Goal: Transaction & Acquisition: Subscribe to service/newsletter

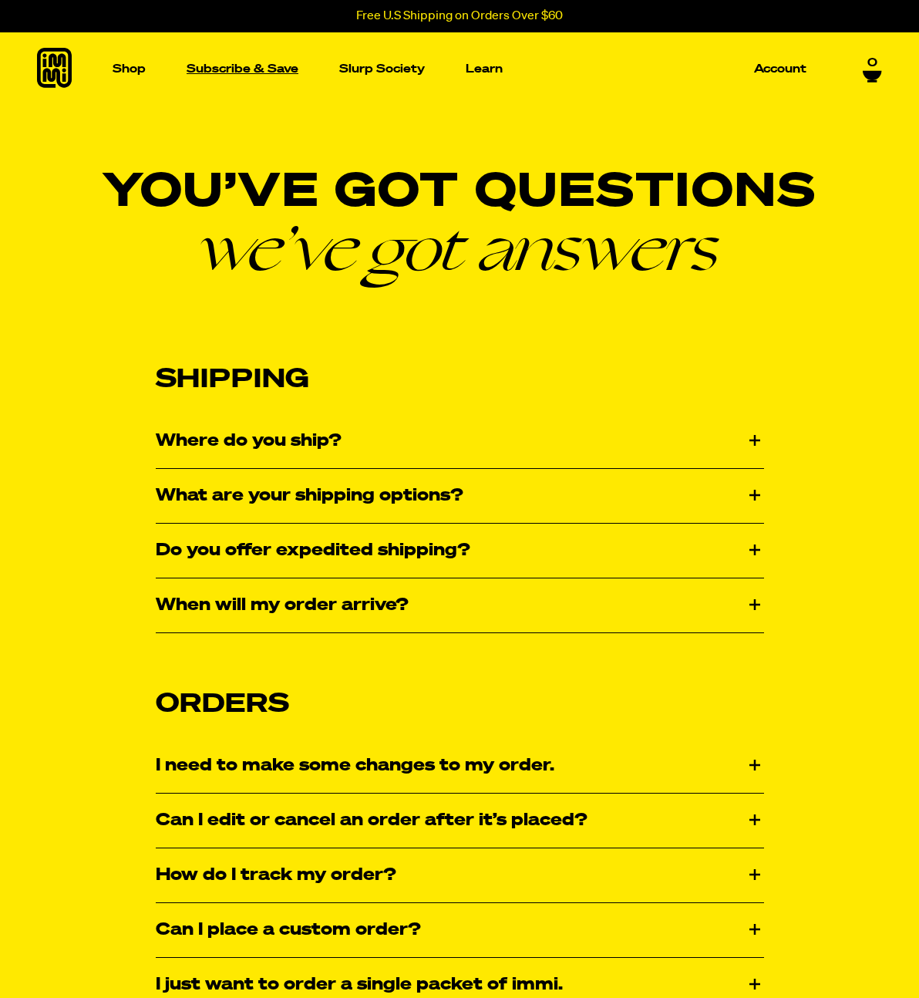
click at [230, 74] on p "Subscribe & Save" at bounding box center [243, 69] width 112 height 12
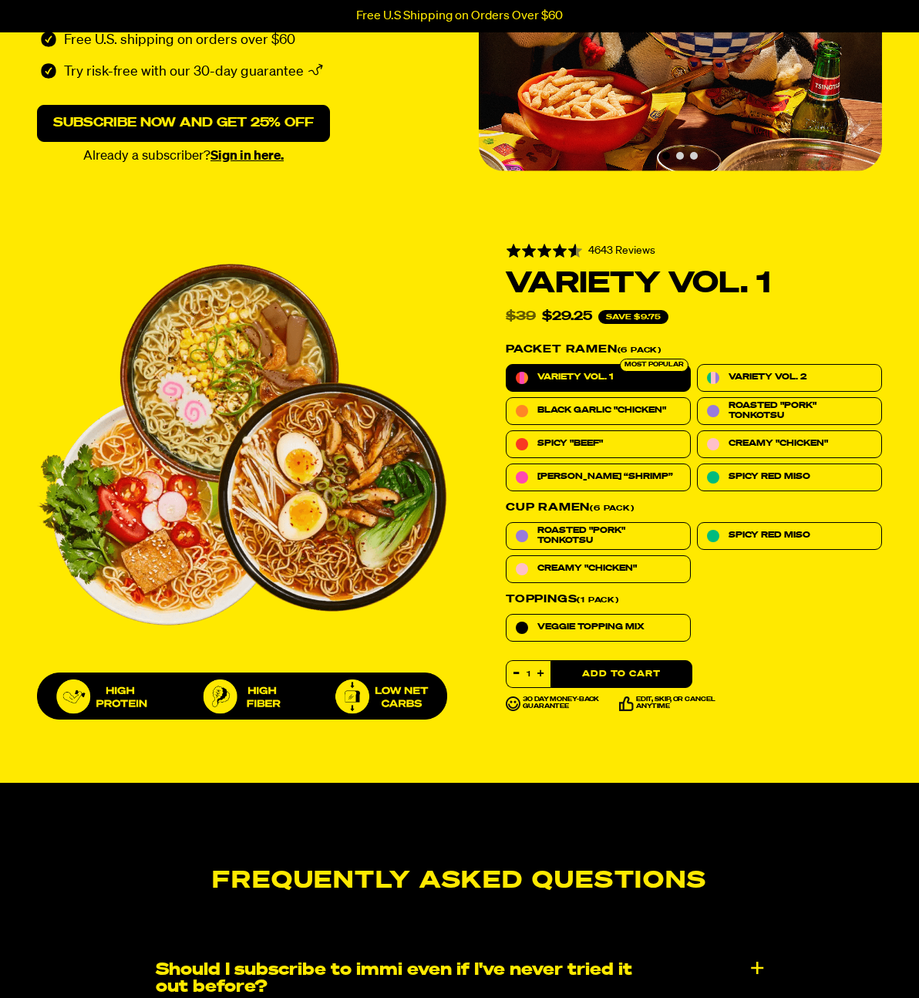
scroll to position [783, 0]
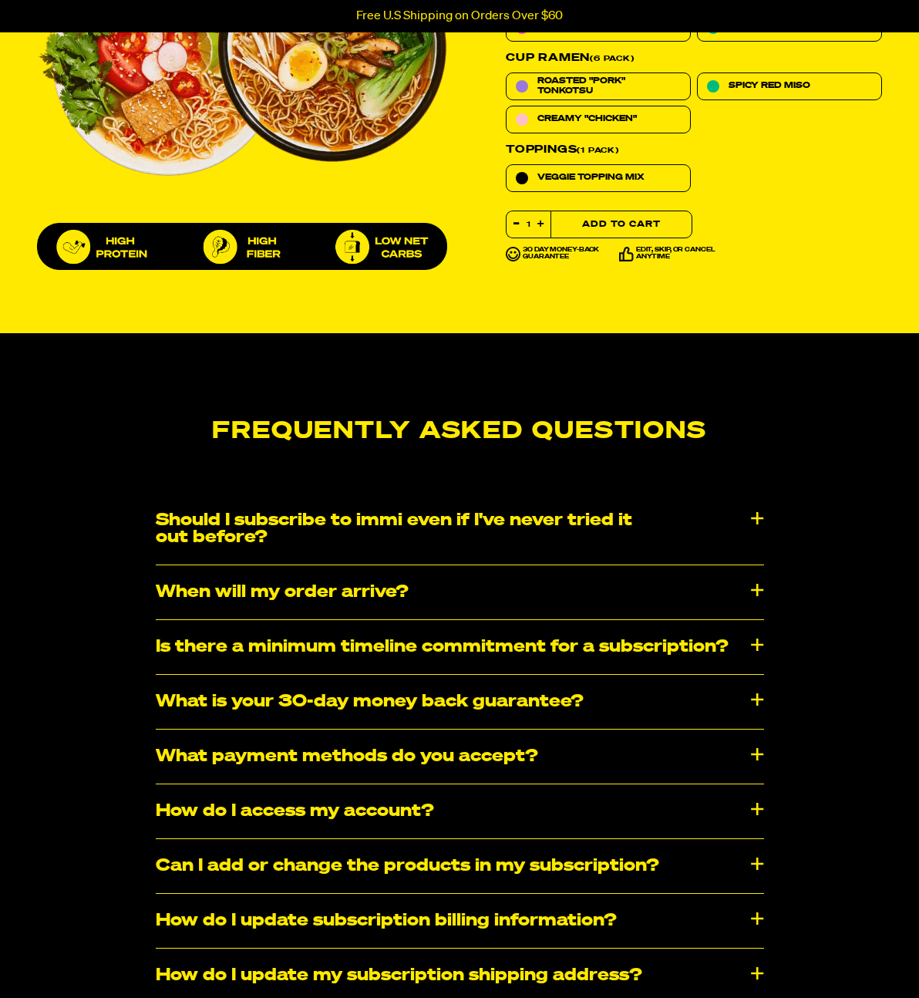
click at [638, 222] on button "Add to Cart" at bounding box center [621, 224] width 142 height 28
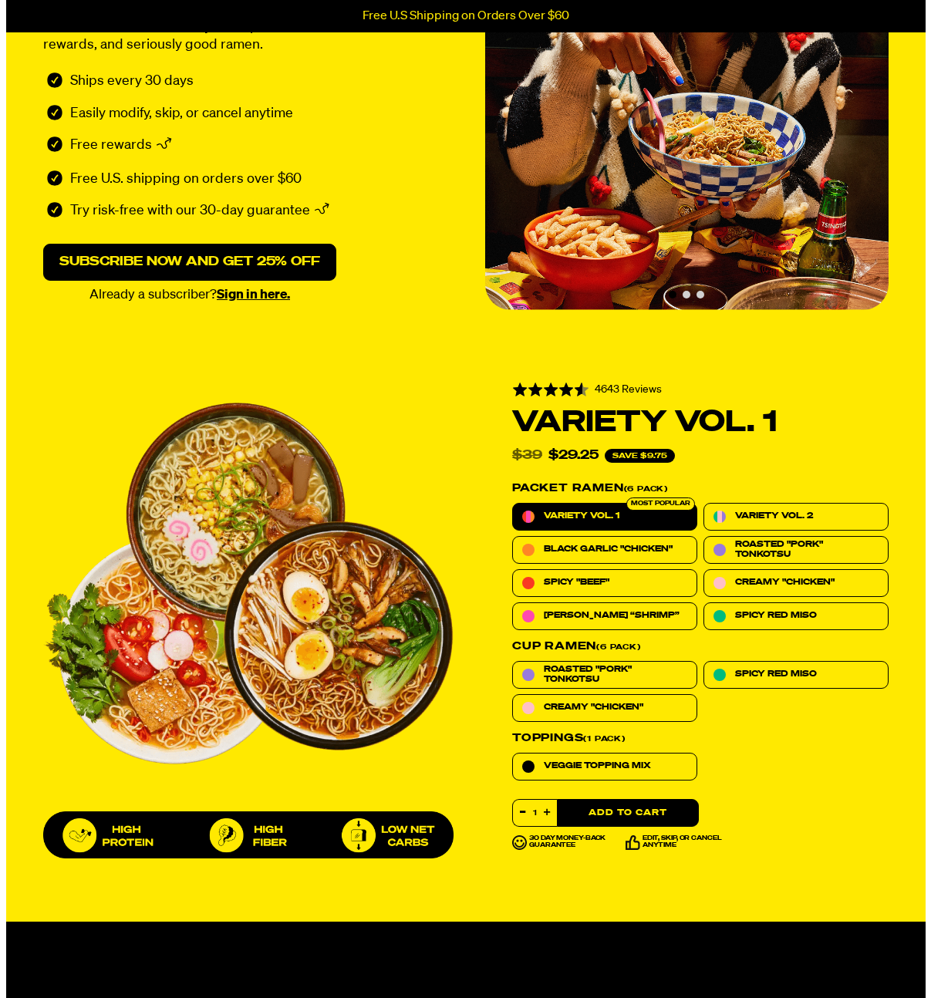
scroll to position [57, 0]
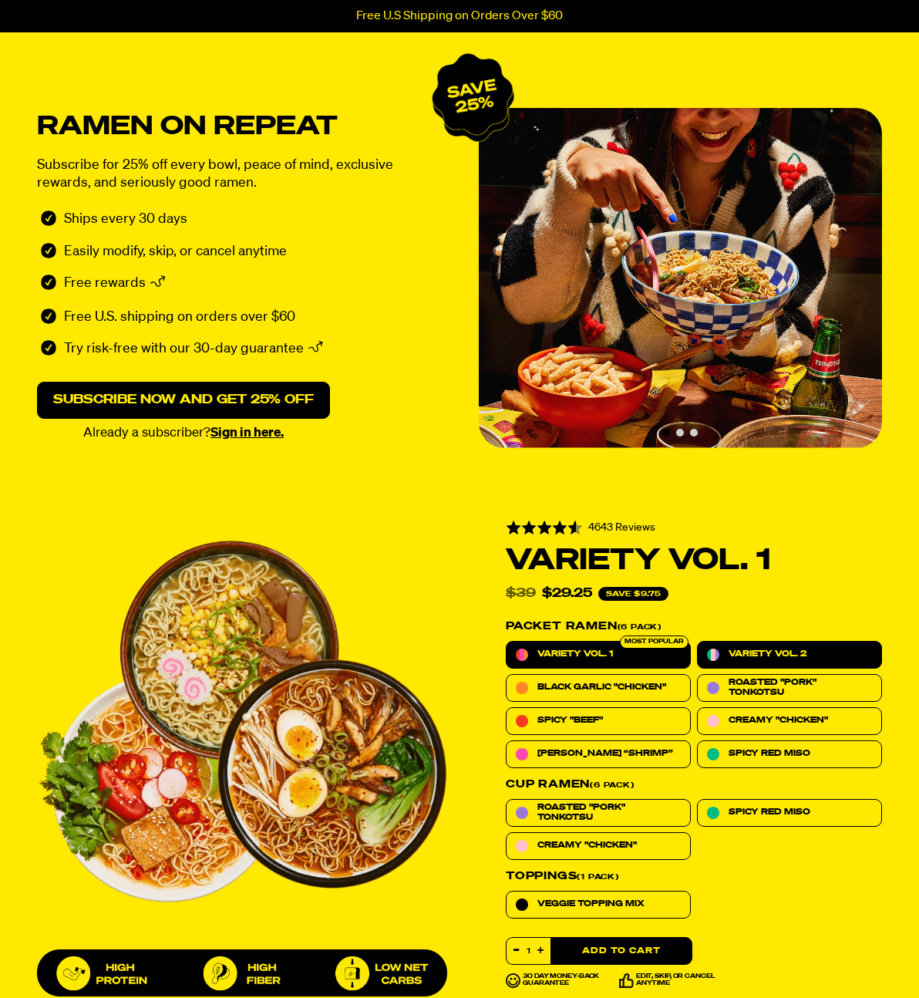
click at [793, 641] on label "Variety Vol. 2" at bounding box center [789, 655] width 185 height 28
click at [698, 641] on input "Variety Vol. 2" at bounding box center [697, 641] width 1 height 1
radio input "true"
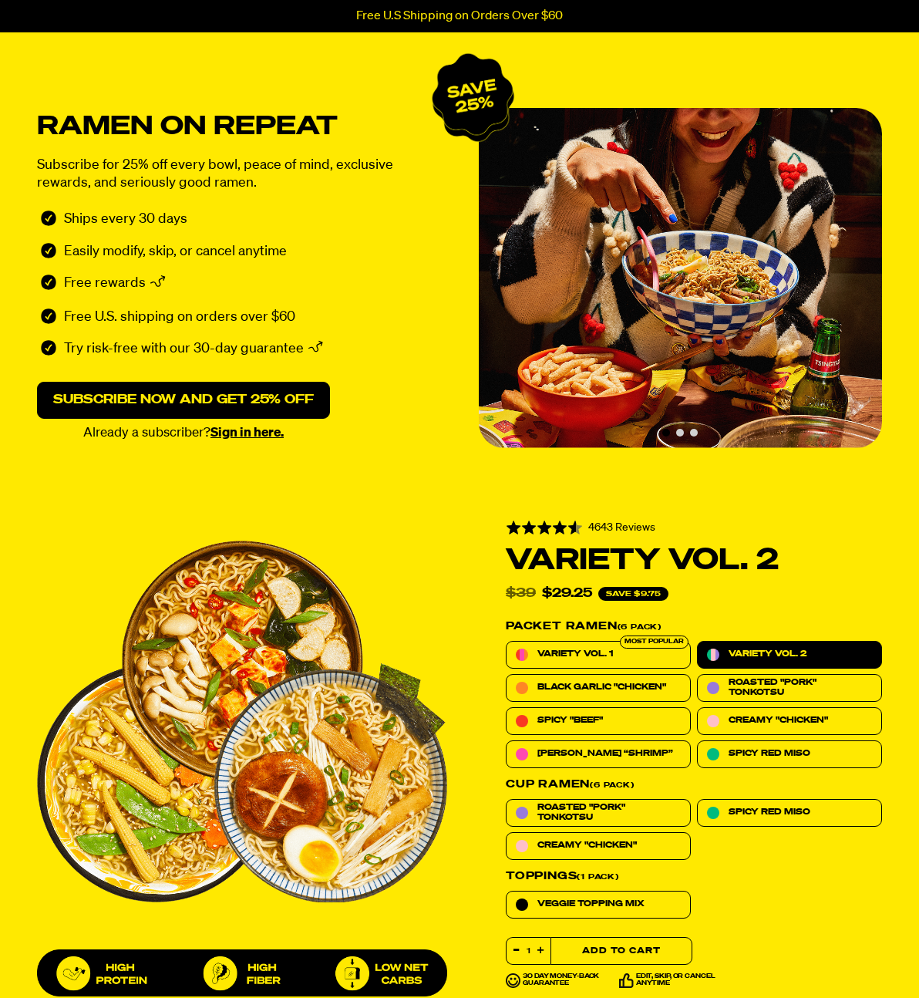
click at [620, 947] on button "Add to Cart" at bounding box center [621, 951] width 142 height 28
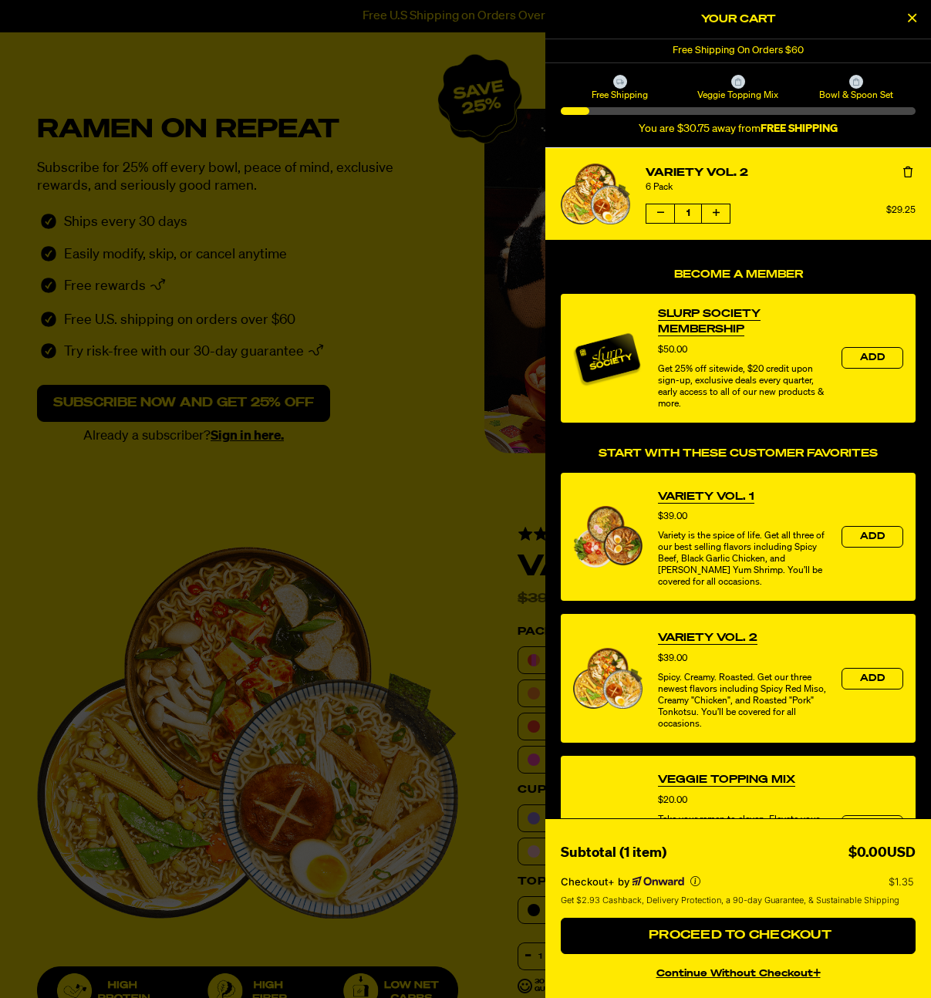
select select "Every 30 Days"
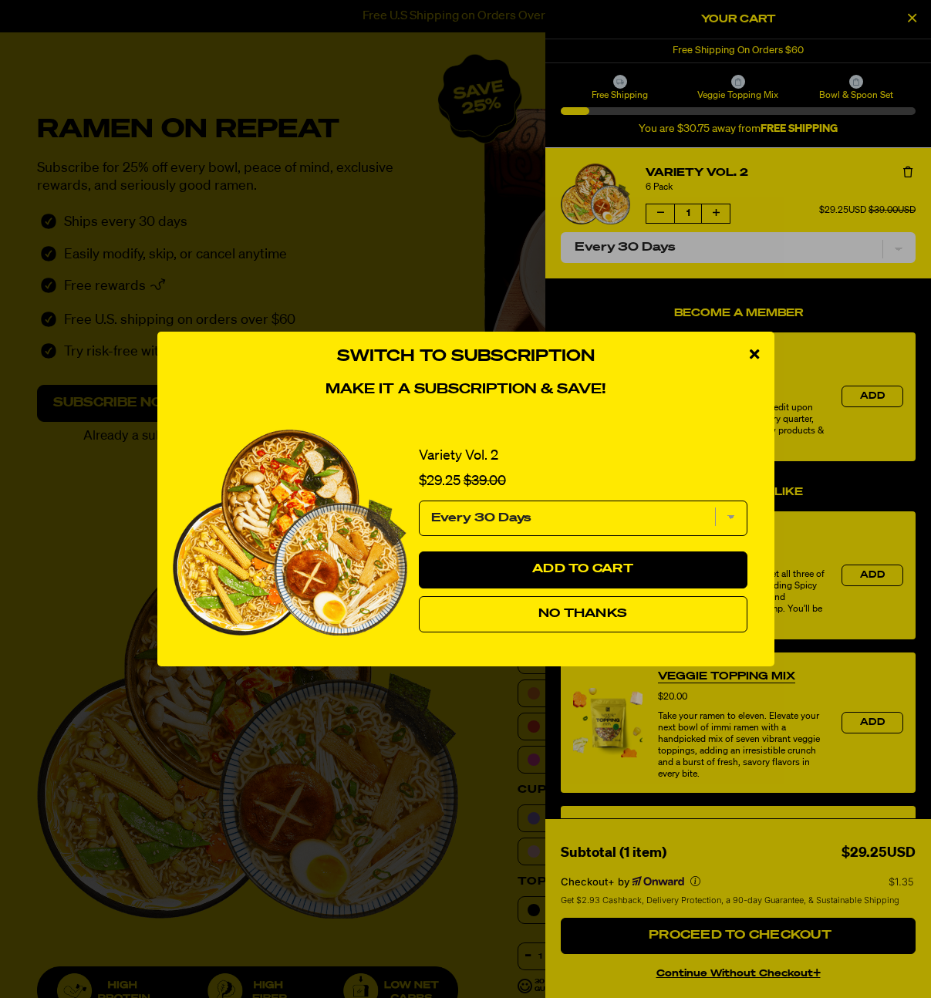
click at [637, 616] on button "No Thanks" at bounding box center [583, 614] width 328 height 37
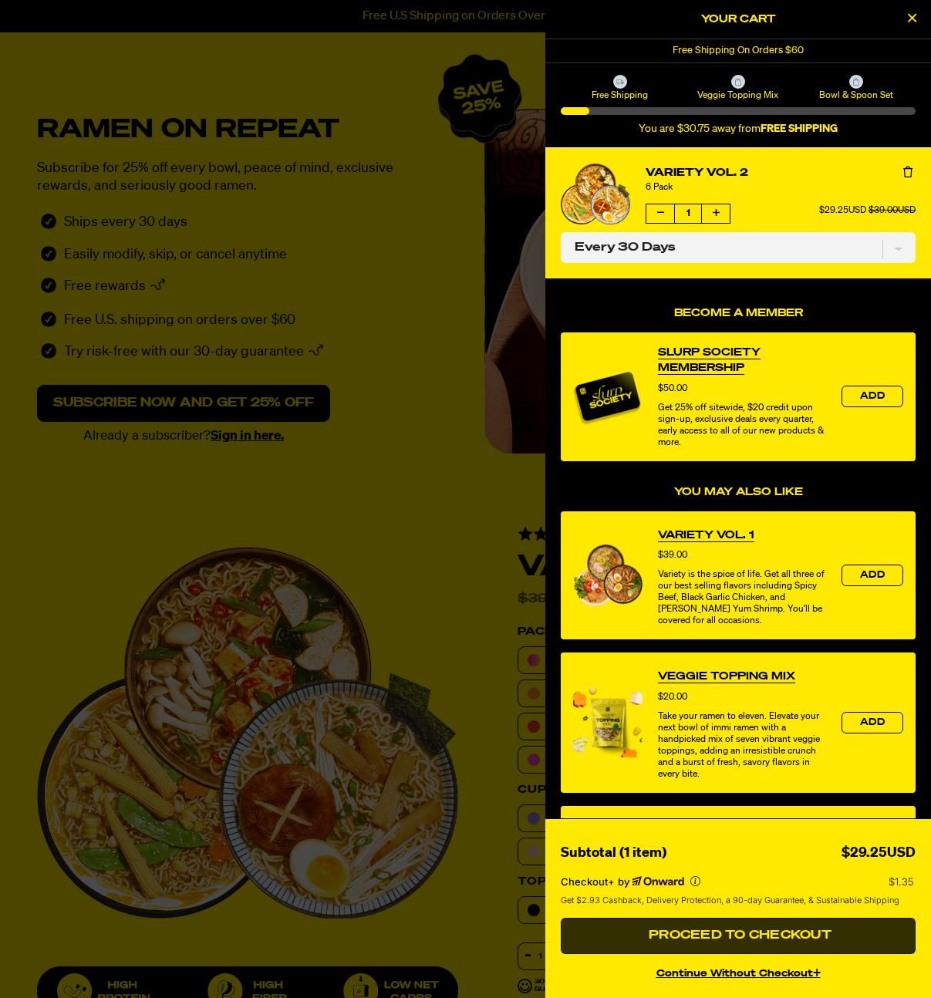
click at [739, 938] on span "Proceed to Checkout" at bounding box center [738, 935] width 187 height 12
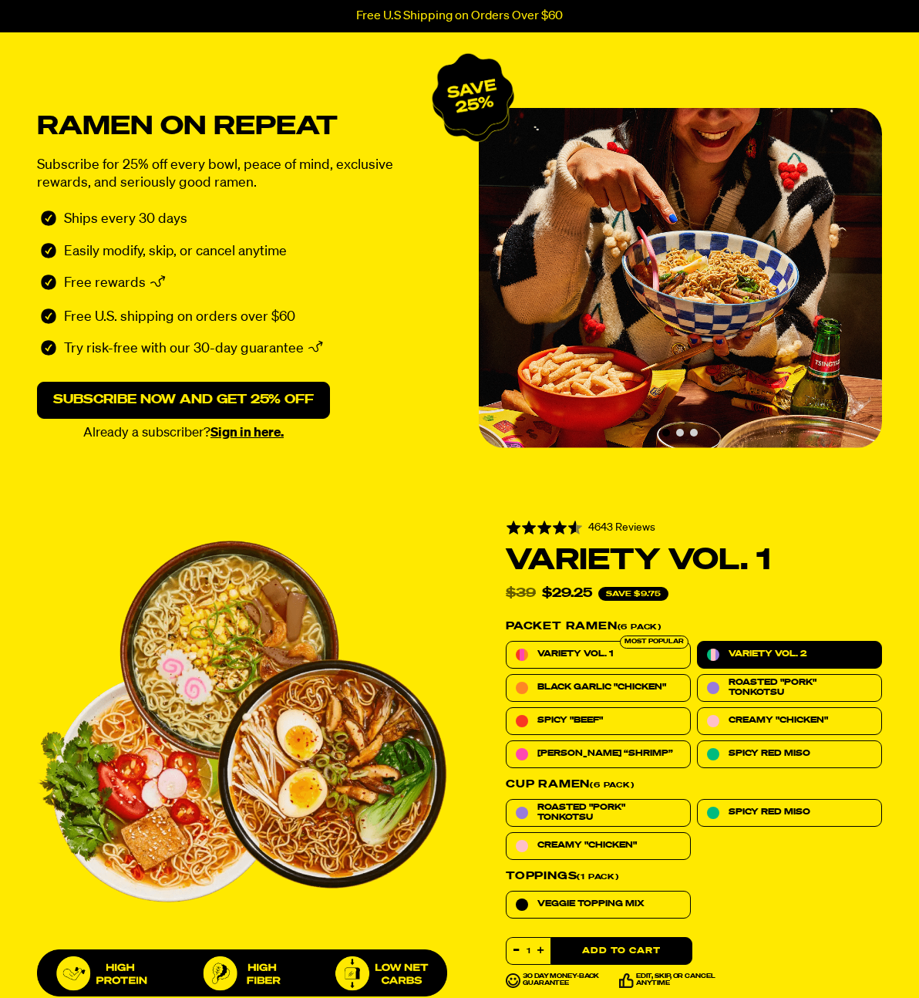
select select "Every 30 Days"
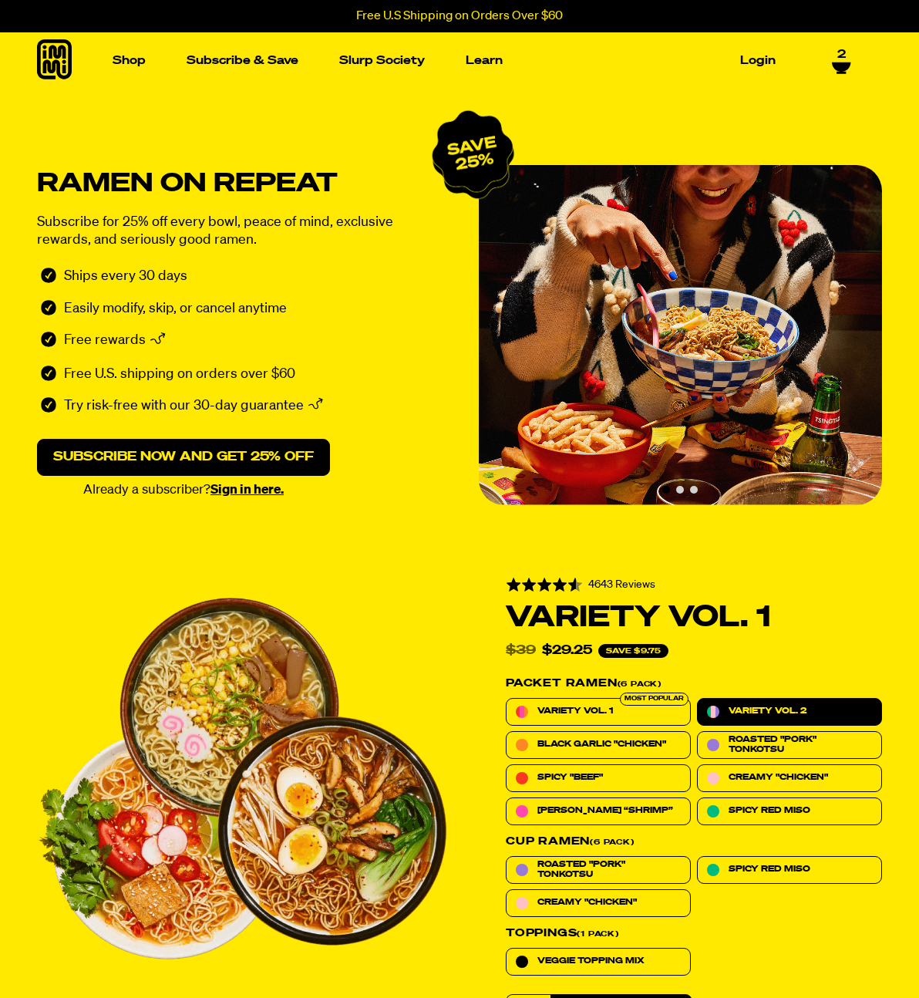
select select "Every 30 Days"
